Goal: Task Accomplishment & Management: Manage account settings

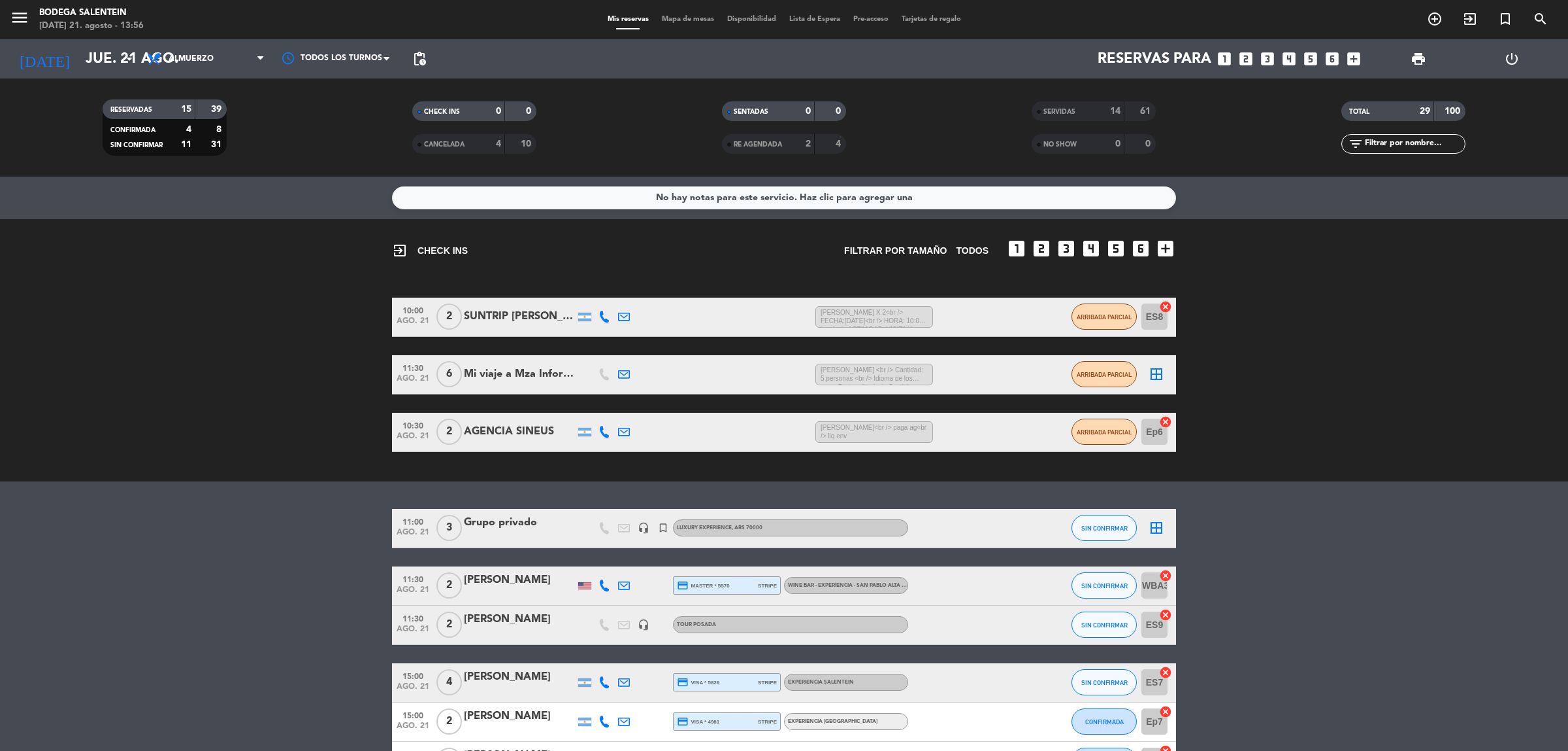
click at [513, 580] on div "[PERSON_NAME]" at bounding box center [520, 580] width 111 height 17
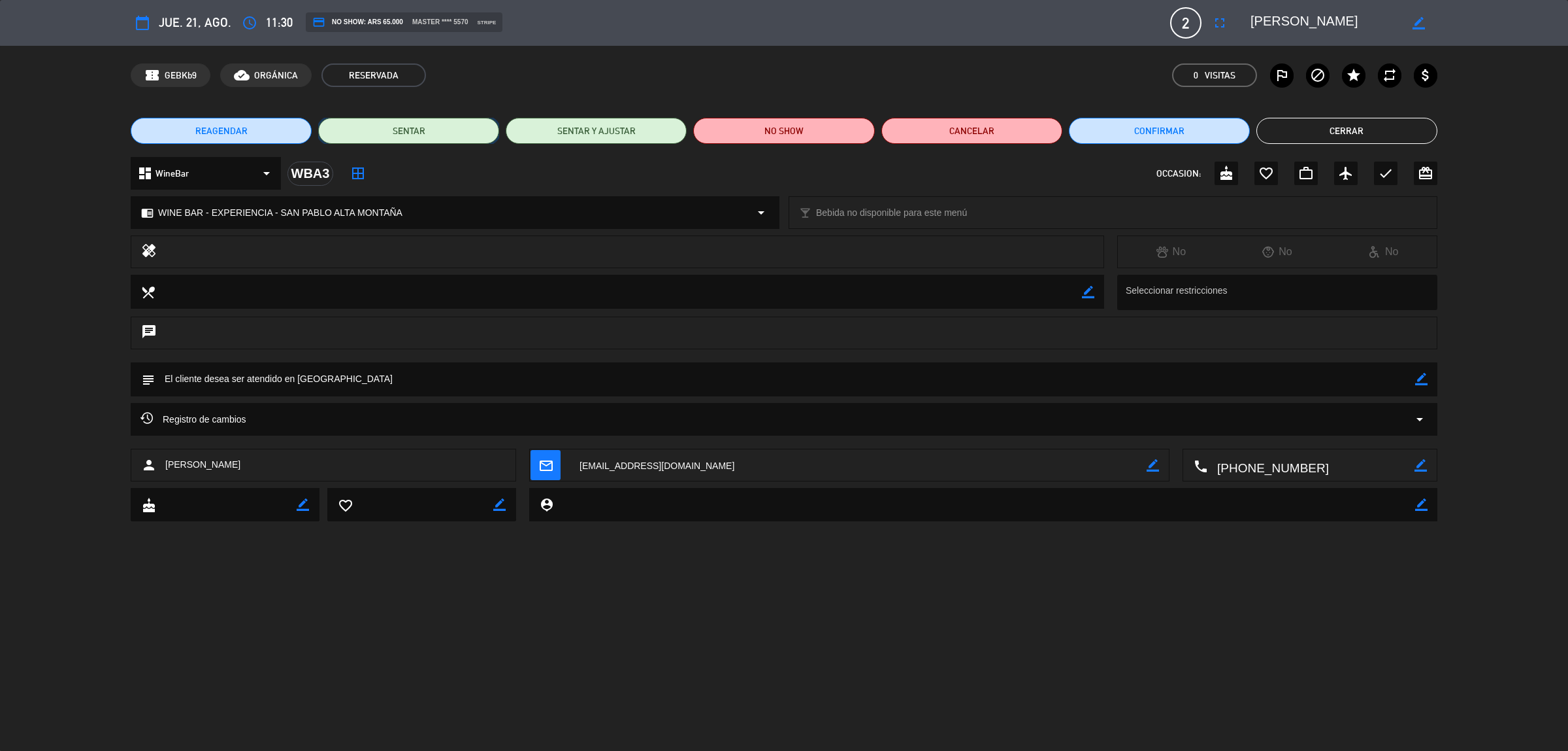
click at [427, 137] on button "SENTAR" at bounding box center [409, 131] width 181 height 26
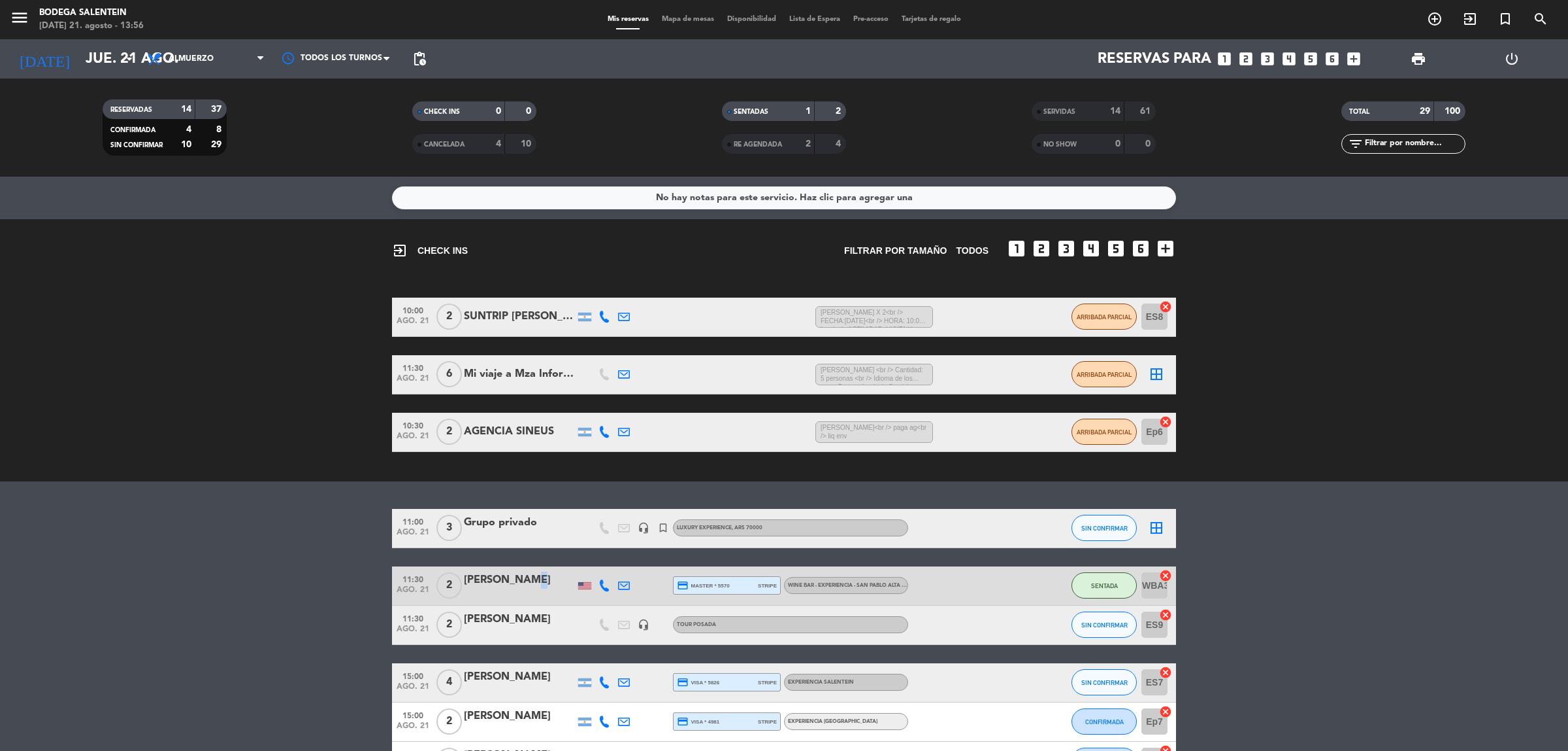
click at [518, 575] on div "[PERSON_NAME]" at bounding box center [520, 580] width 111 height 17
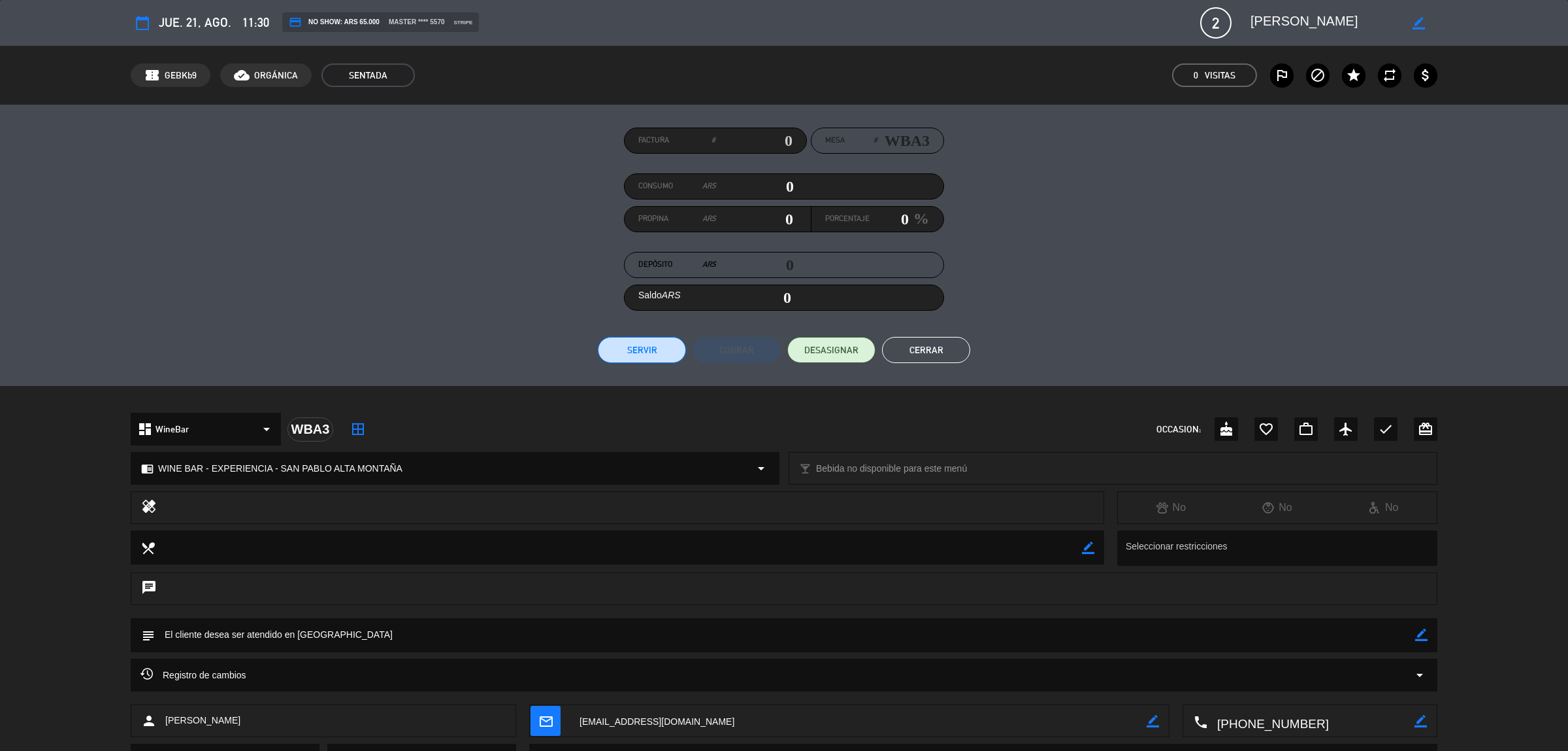
click at [784, 178] on input "0" at bounding box center [755, 186] width 77 height 20
type input "10"
type input "130"
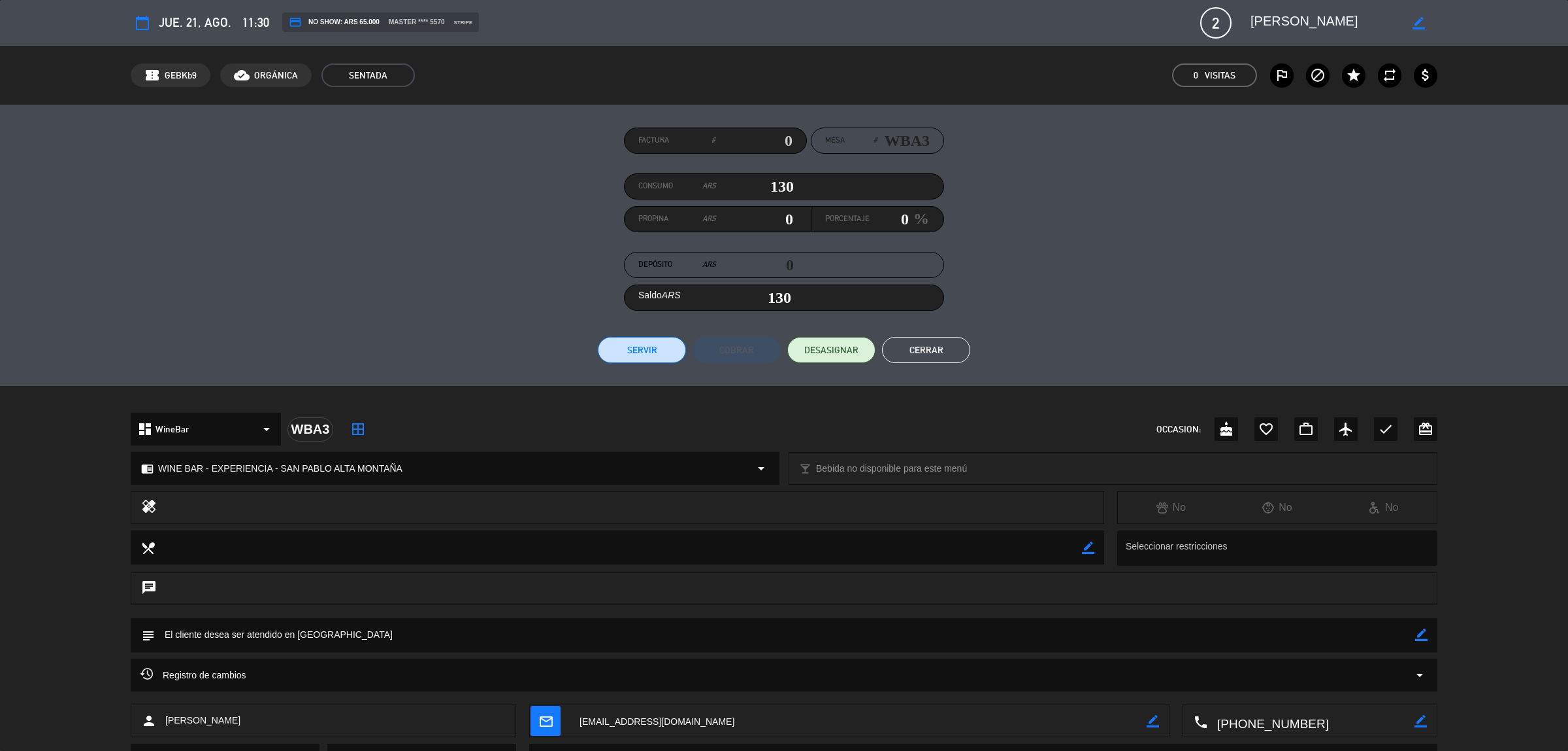
type input "1300"
type input "1,300"
type input "13000"
type input "13,000"
type input "130000"
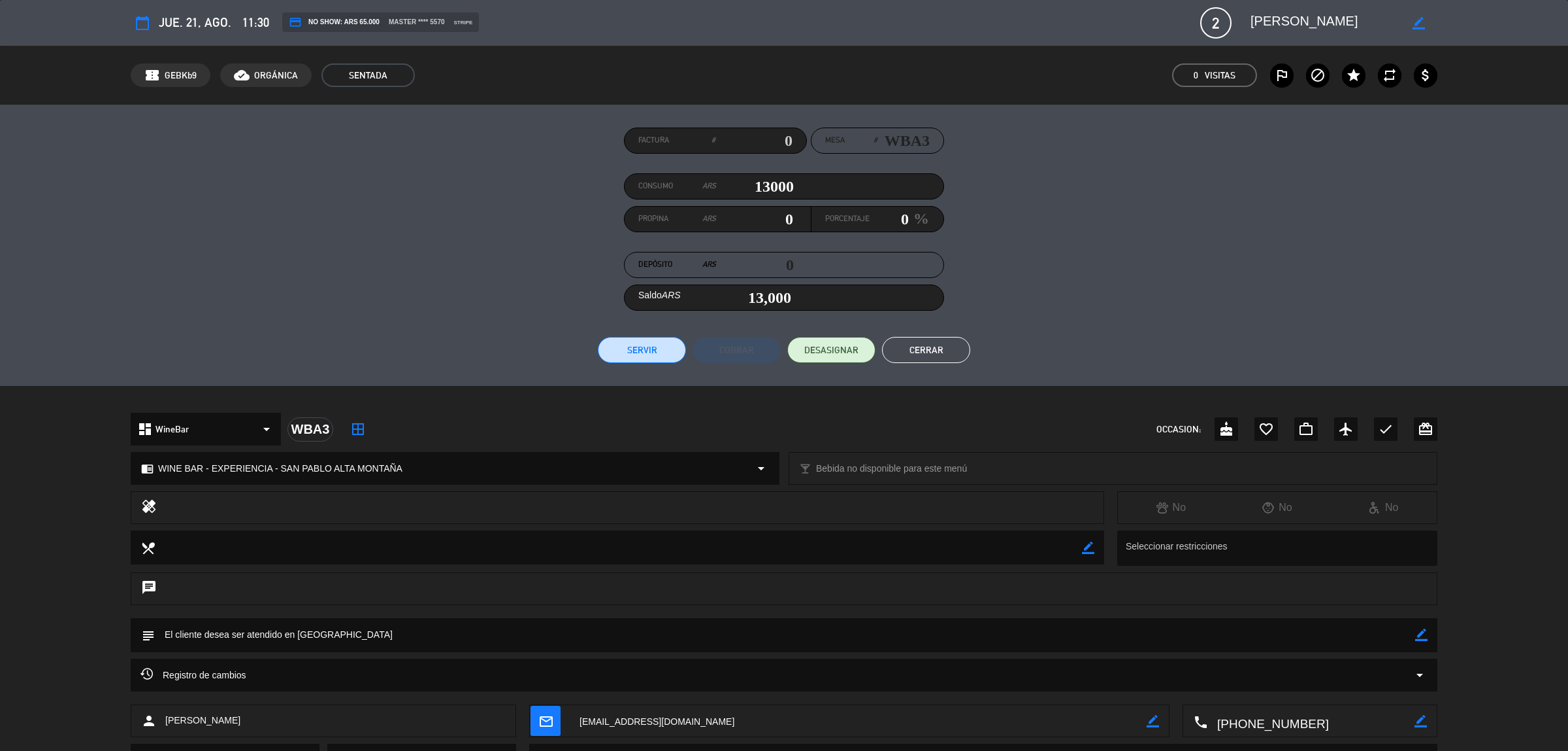
type input "130,000"
type input "130000"
click at [661, 352] on button "Servir" at bounding box center [642, 350] width 88 height 26
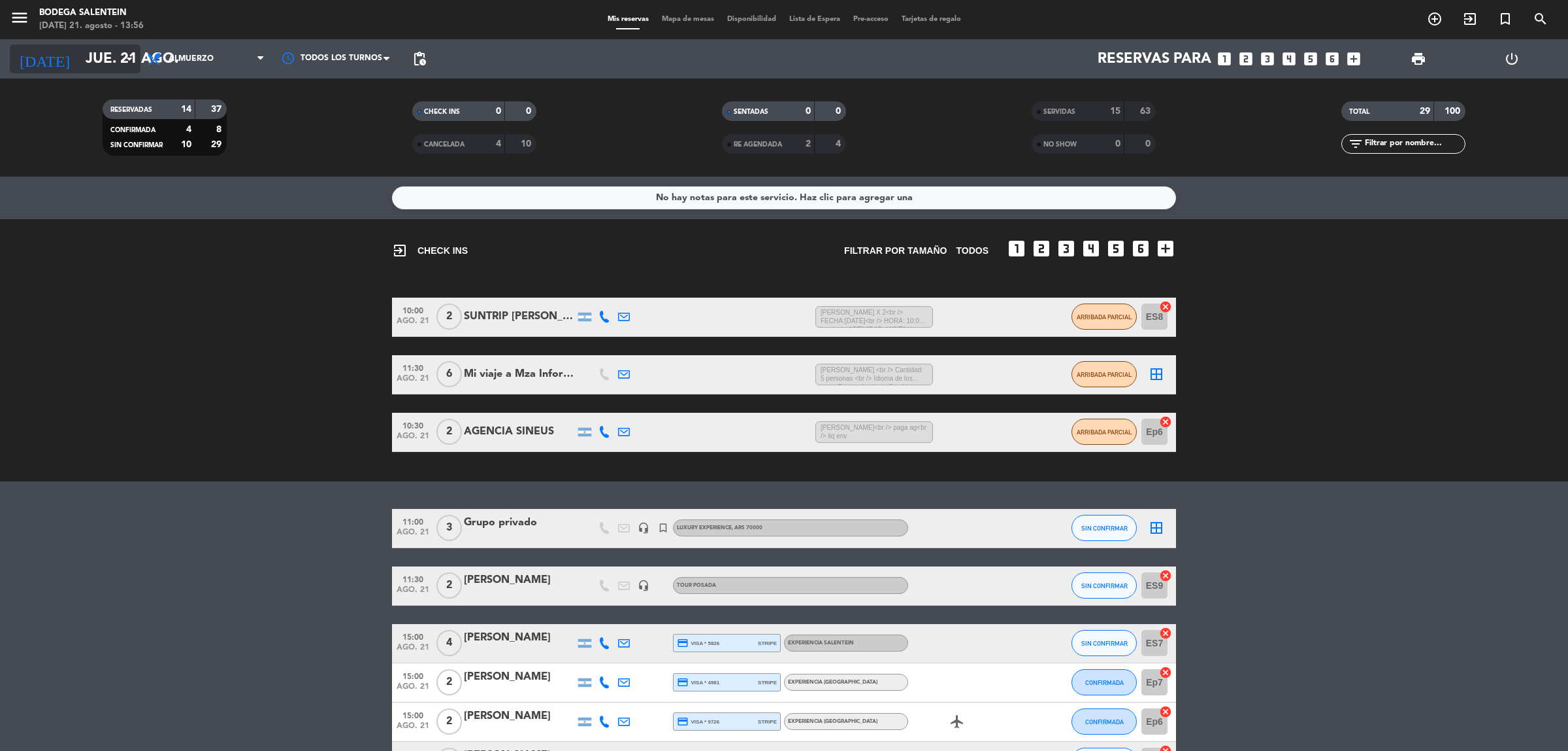
click at [83, 59] on input "jue. 21 ago." at bounding box center [170, 59] width 183 height 30
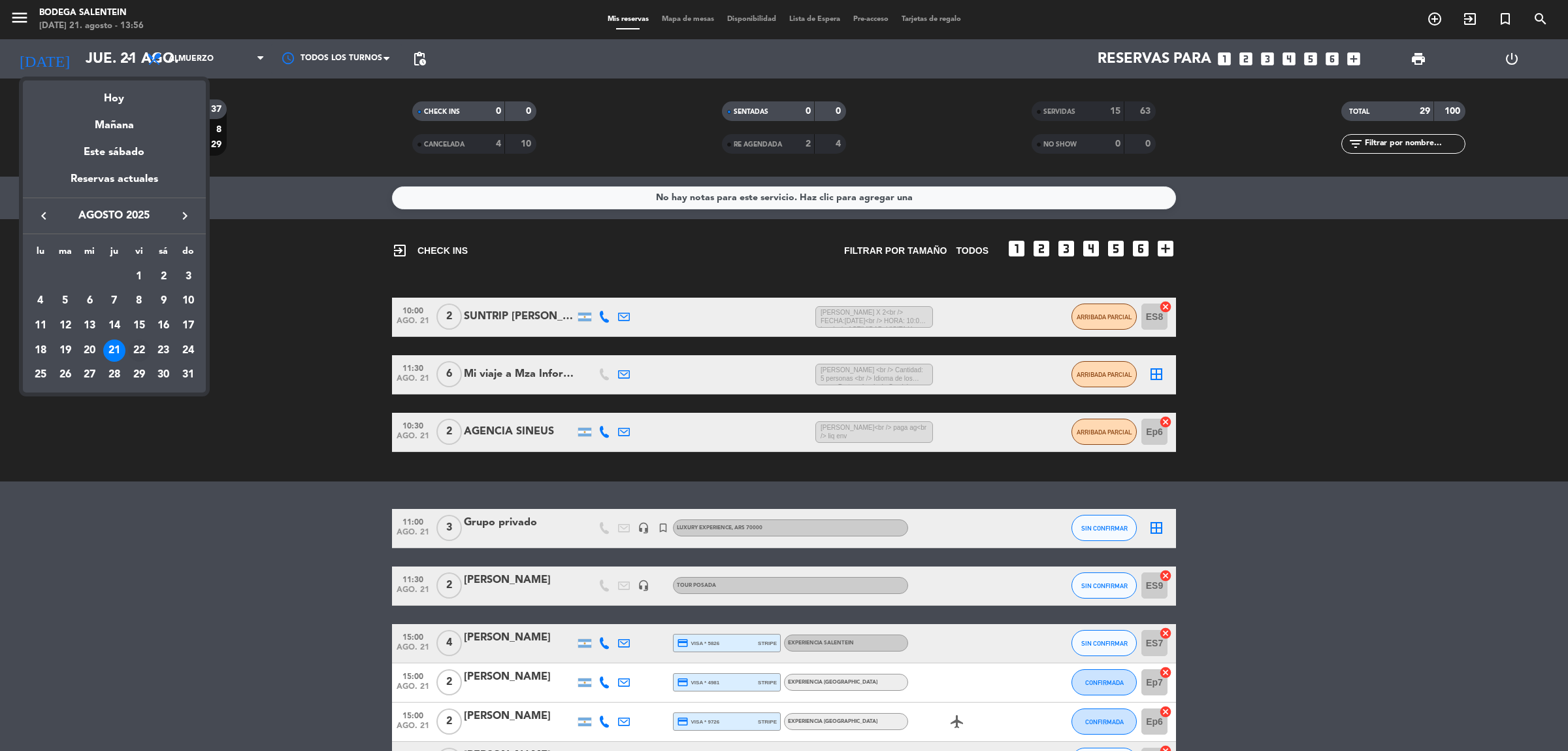
click at [138, 350] on div "22" at bounding box center [139, 351] width 23 height 23
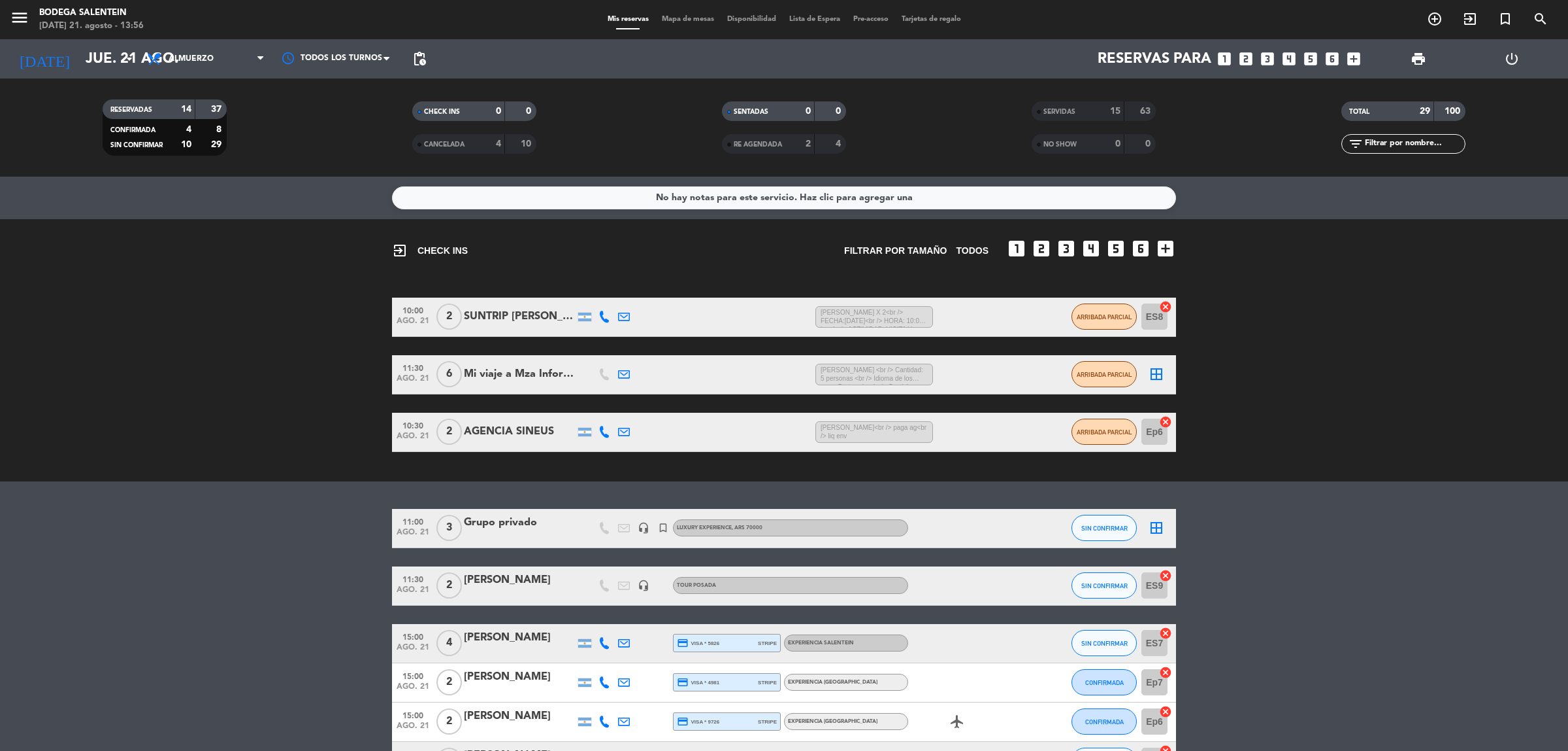
type input "vie. 22 ago."
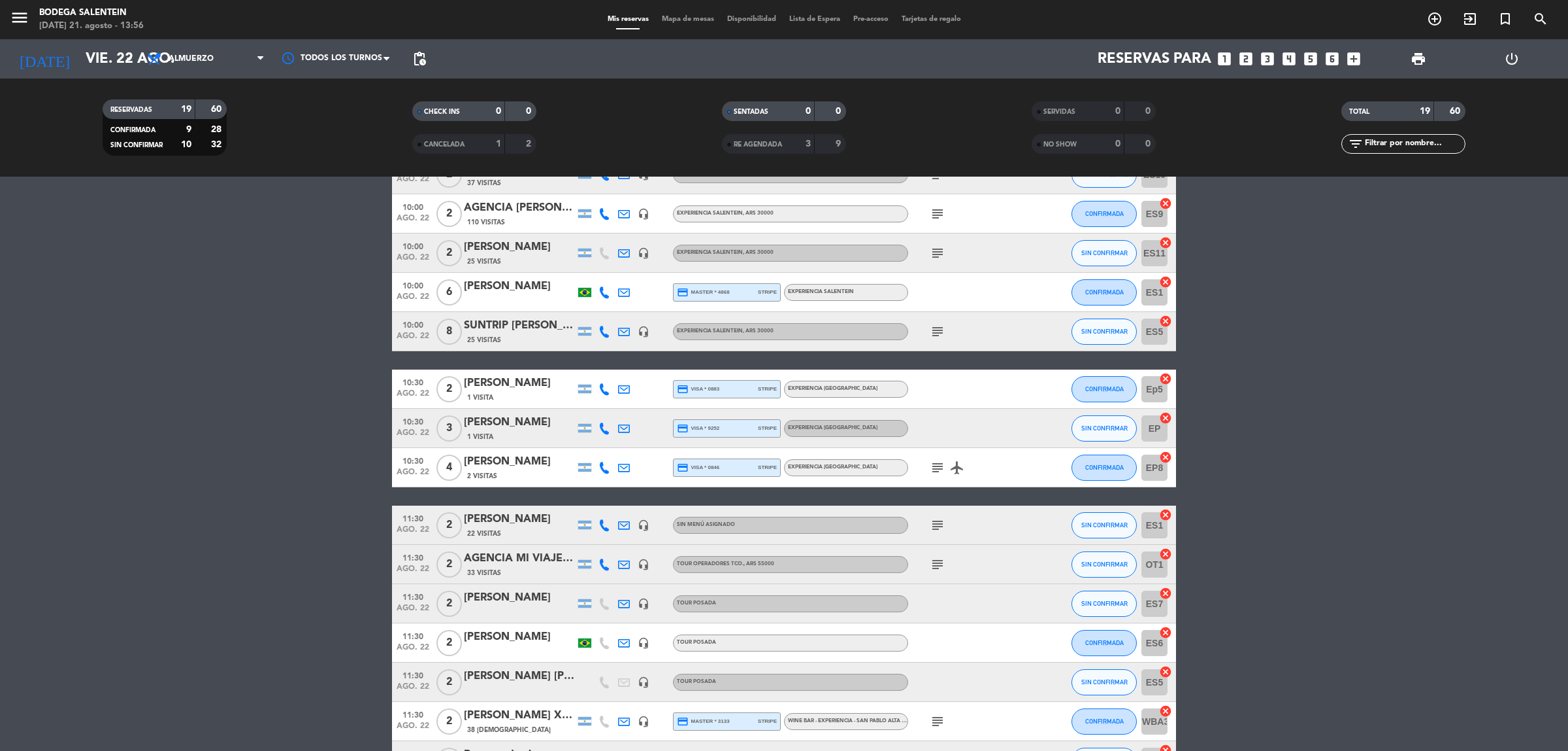
scroll to position [245, 0]
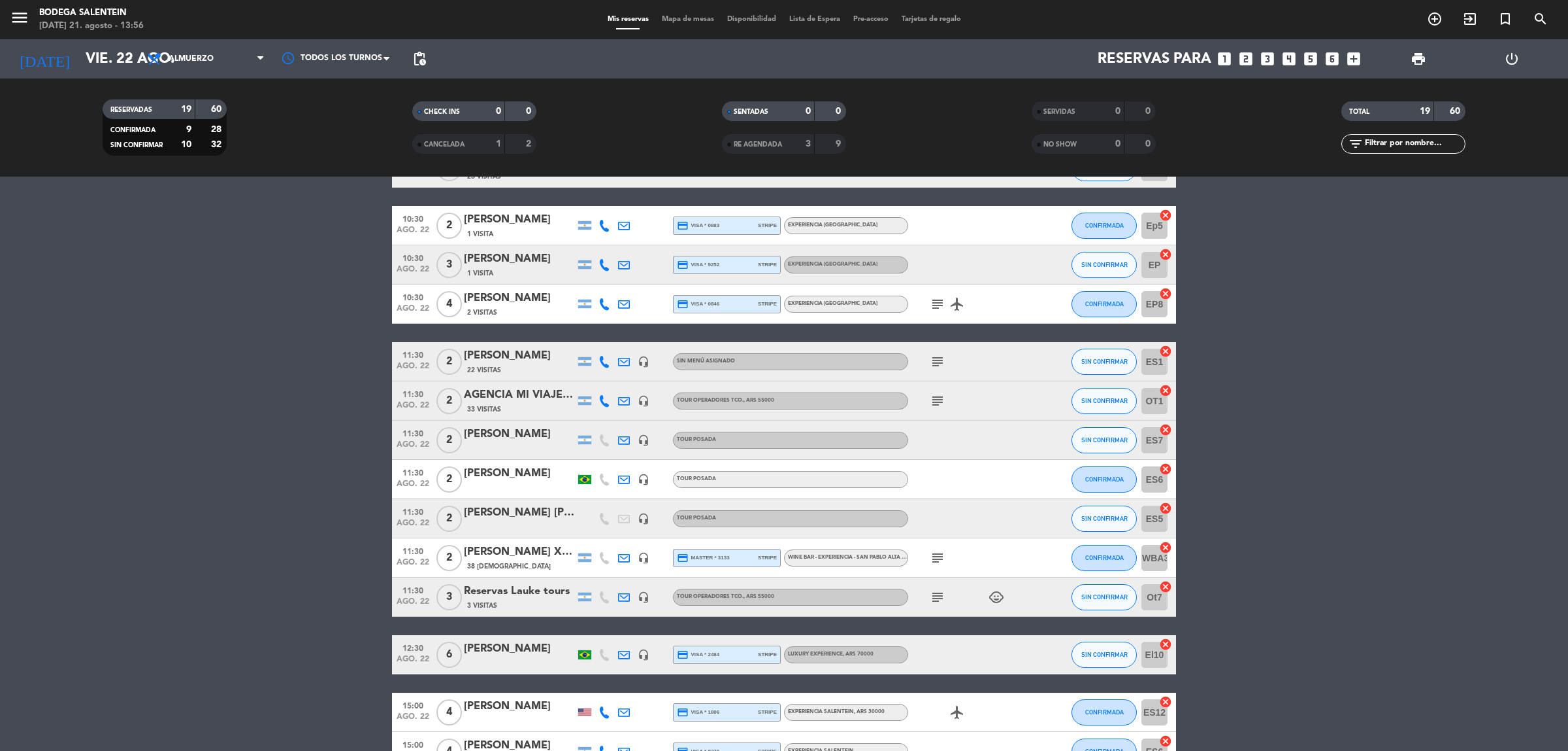
click at [943, 554] on icon "subject" at bounding box center [937, 558] width 16 height 16
click at [943, 553] on icon "subject" at bounding box center [937, 558] width 16 height 16
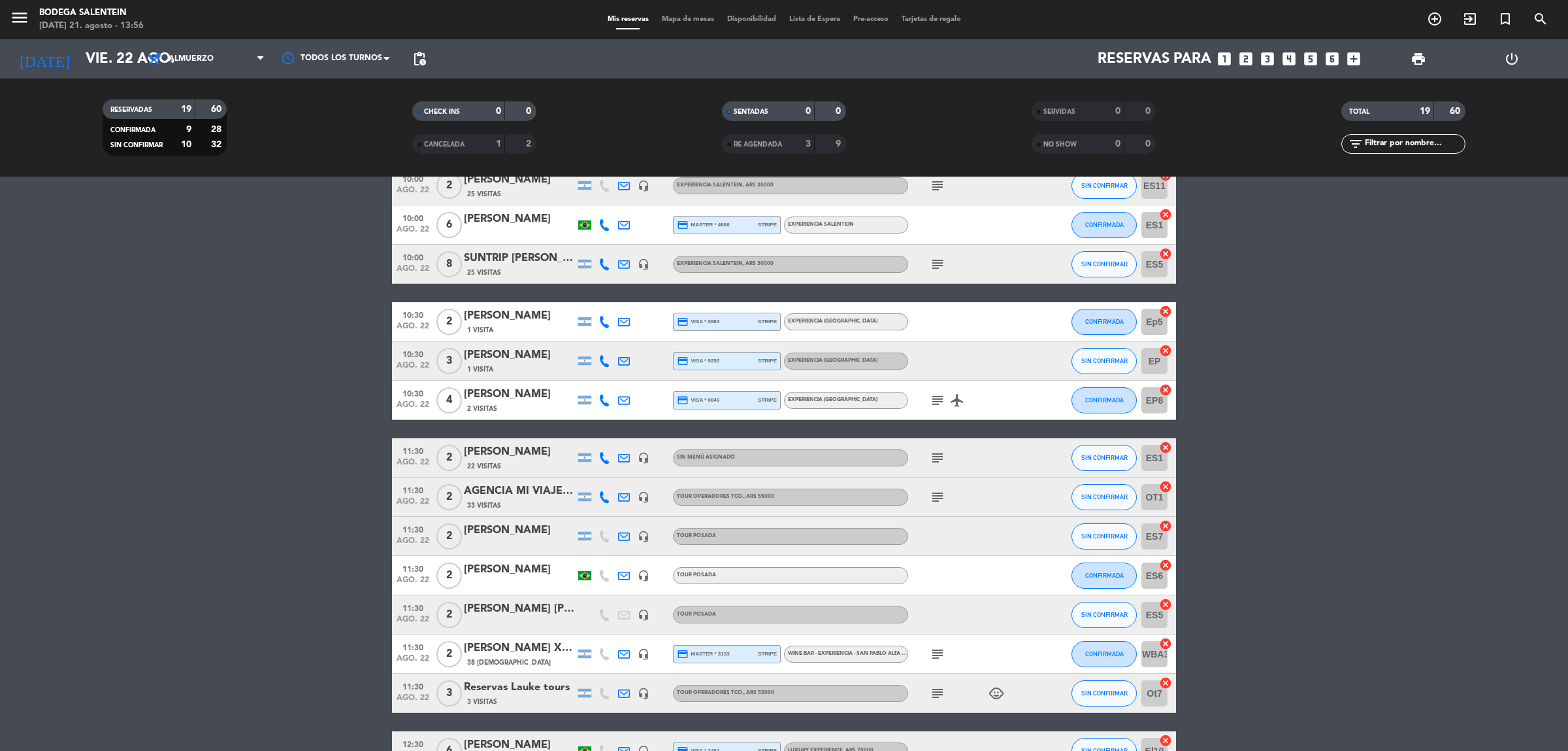
scroll to position [0, 0]
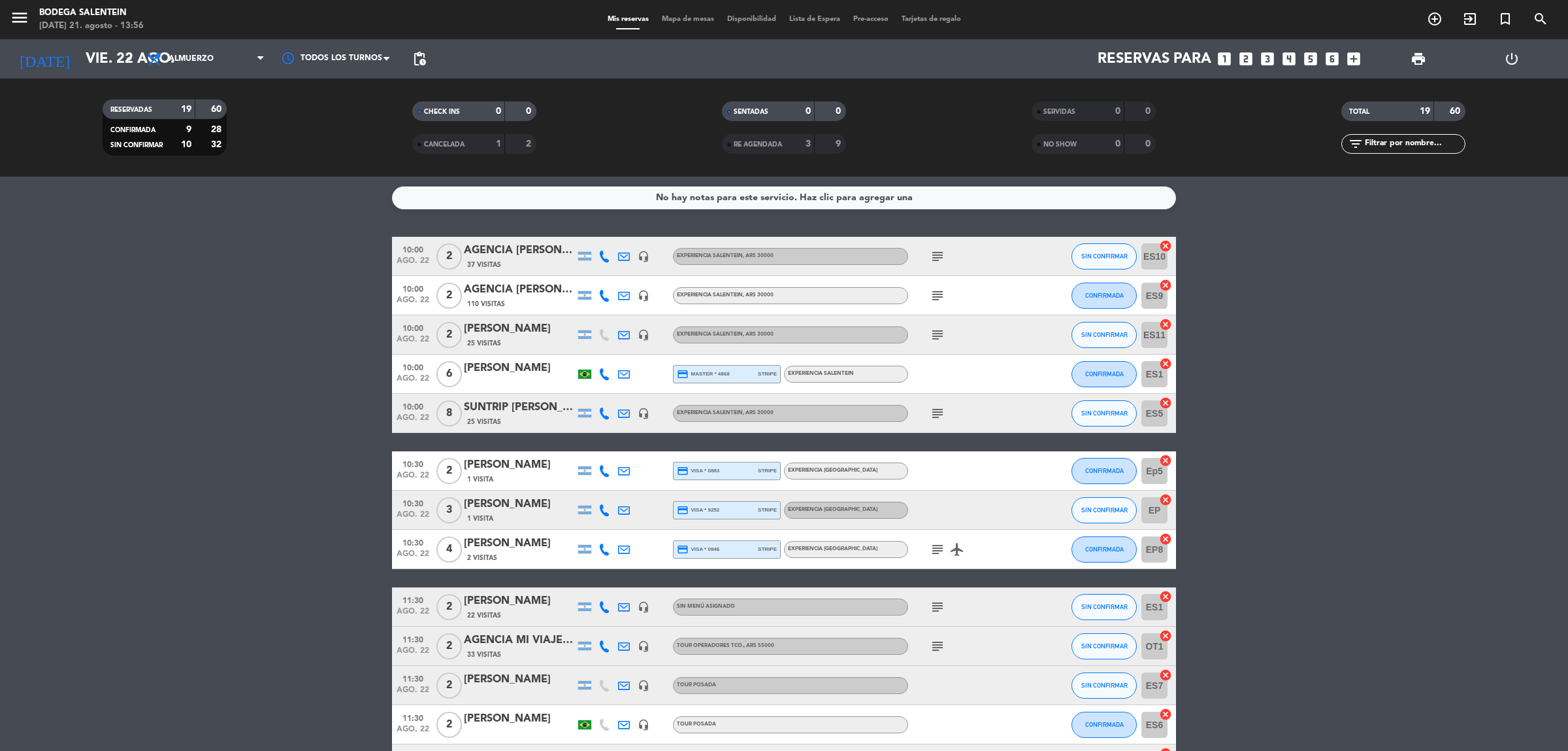
click at [1326, 352] on bookings-row "10:00 [DATE] 2 AGENCIA [PERSON_NAME] HOLIDAYS 37 Visitas headset_mic Experienci…" at bounding box center [784, 646] width 1568 height 819
click at [1475, 347] on bookings-row "10:00 [DATE] 2 AGENCIA [PERSON_NAME] HOLIDAYS 37 Visitas headset_mic Experienci…" at bounding box center [784, 646] width 1568 height 819
